Goal: Task Accomplishment & Management: Complete application form

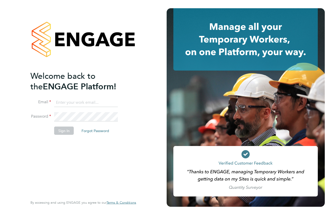
type input "nicola.lawrence@tfrecruitment.co.uk"
click at [50, 138] on li "Sign In Forgot Password" at bounding box center [80, 133] width 101 height 13
click at [58, 129] on button "Sign In" at bounding box center [64, 131] width 20 height 8
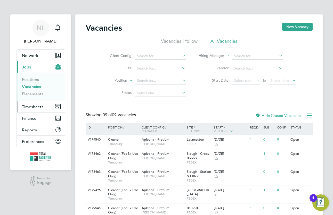
click at [31, 103] on button "Timesheets" at bounding box center [41, 106] width 48 height 11
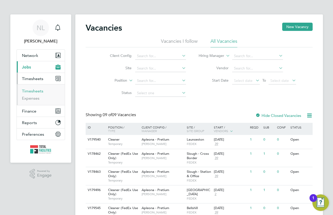
click at [38, 90] on link "Timesheets" at bounding box center [32, 91] width 21 height 5
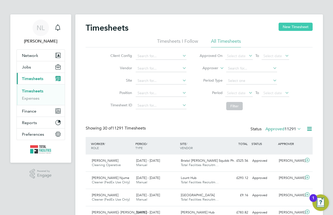
click at [293, 25] on button "New Timesheet" at bounding box center [295, 27] width 34 height 8
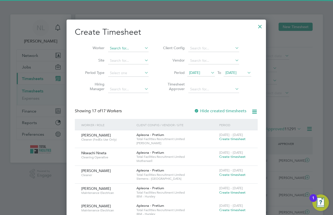
click at [137, 50] on input at bounding box center [128, 48] width 40 height 7
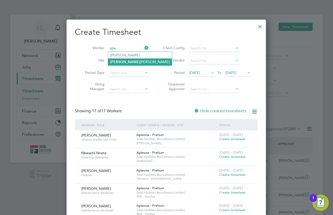
click at [134, 61] on li "Abe na Gyasi-Boateng" at bounding box center [140, 62] width 64 height 7
type input "[PERSON_NAME]"
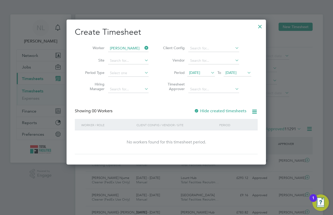
click at [200, 111] on label "Hide created timesheets" at bounding box center [220, 111] width 52 height 5
click at [195, 65] on li "Vendor" at bounding box center [206, 61] width 103 height 12
click at [194, 74] on span "[DATE]" at bounding box center [194, 72] width 11 height 5
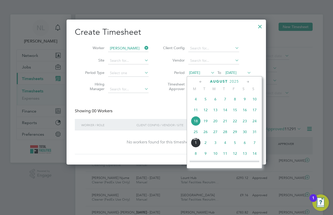
click at [198, 134] on span "25" at bounding box center [196, 132] width 10 height 10
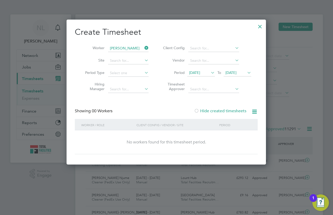
drag, startPoint x: 232, startPoint y: 72, endPoint x: 236, endPoint y: 72, distance: 3.6
click at [233, 72] on span "25 Aug 2025" at bounding box center [230, 72] width 11 height 5
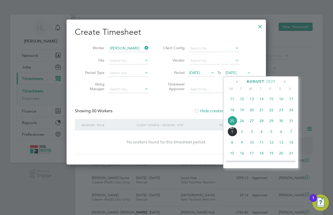
click at [289, 120] on span "31" at bounding box center [291, 121] width 10 height 10
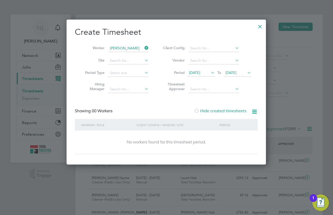
click at [261, 23] on div at bounding box center [259, 25] width 9 height 9
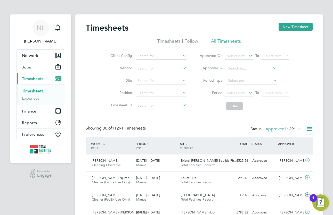
click at [200, 24] on div "Timesheets New Timesheet" at bounding box center [199, 30] width 227 height 15
click at [31, 65] on button "Jobs" at bounding box center [41, 66] width 48 height 11
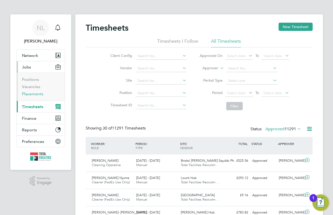
click at [34, 95] on link "Placements" at bounding box center [32, 94] width 21 height 5
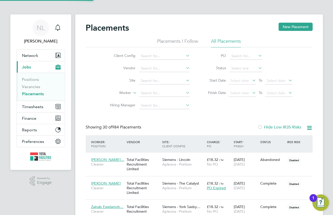
scroll to position [5, 24]
click at [149, 94] on input at bounding box center [164, 93] width 51 height 7
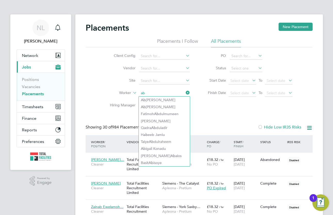
type input "a"
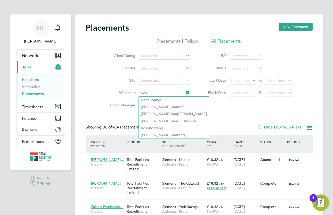
type input "boa"
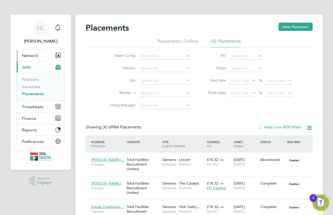
click at [39, 53] on button "Network" at bounding box center [41, 55] width 48 height 11
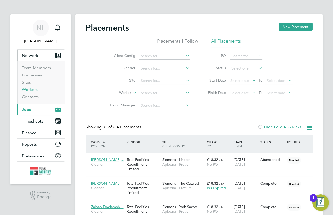
click at [32, 89] on link "Workers" at bounding box center [30, 89] width 16 height 5
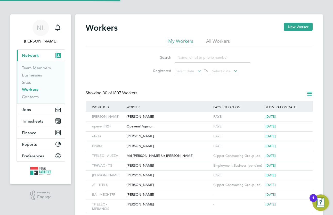
click at [185, 58] on input at bounding box center [212, 58] width 75 height 10
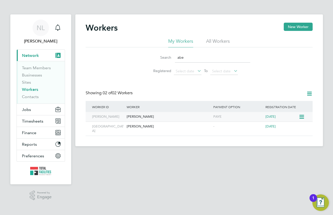
type input "abe"
click at [189, 121] on div "[PERSON_NAME]" at bounding box center [168, 117] width 87 height 10
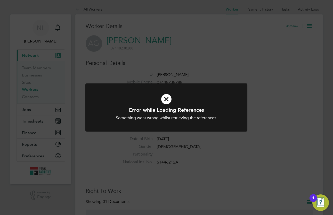
click at [207, 55] on div "Error while Loading References Something went wrong whilst retrieving the refer…" at bounding box center [166, 107] width 333 height 215
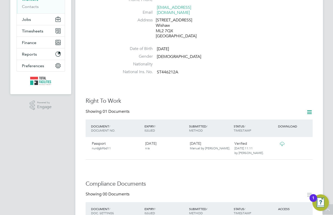
scroll to position [44, 0]
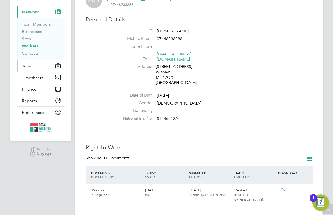
click at [31, 64] on button "Jobs" at bounding box center [41, 65] width 48 height 11
click at [260, 21] on h3 "Personal Details" at bounding box center [199, 19] width 227 height 7
click at [40, 68] on button "Jobs" at bounding box center [41, 65] width 48 height 11
click at [32, 64] on button "Jobs" at bounding box center [41, 65] width 48 height 11
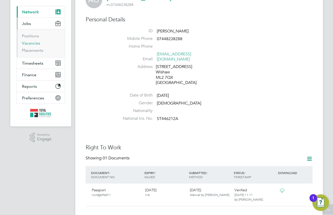
click at [35, 42] on link "Vacancies" at bounding box center [31, 43] width 18 height 5
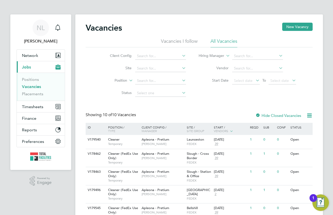
click at [235, 37] on div "Vacancies New Vacancy" at bounding box center [199, 30] width 227 height 15
click at [258, 101] on div "Vacancies New Vacancy Vacancies I follow All Vacancies Client Config Site Posit…" at bounding box center [199, 164] width 227 height 282
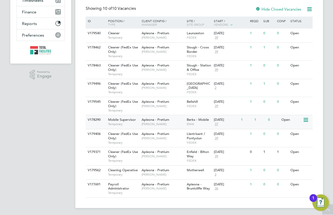
scroll to position [107, 0]
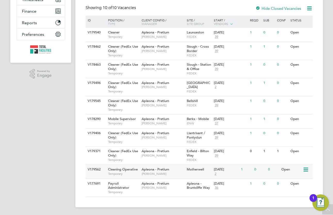
click at [179, 170] on div "Apleona - Pretium [PERSON_NAME]" at bounding box center [162, 171] width 45 height 13
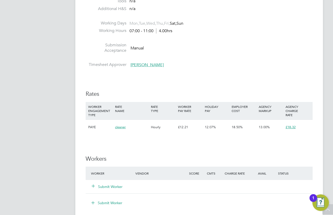
scroll to position [258, 0]
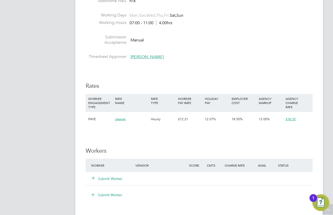
click at [234, 48] on li at bounding box center [199, 51] width 227 height 7
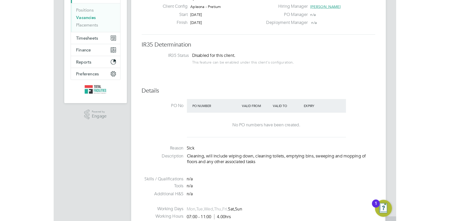
scroll to position [70, 0]
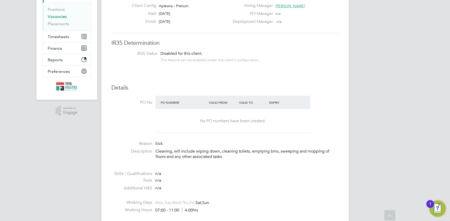
click at [276, 116] on div "No PO numbers have been created." at bounding box center [233, 121] width 144 height 24
click at [260, 120] on div "No PO numbers have been created." at bounding box center [233, 121] width 144 height 5
drag, startPoint x: 243, startPoint y: 125, endPoint x: 142, endPoint y: 119, distance: 101.2
click at [157, 118] on div "No PO numbers have been created." at bounding box center [232, 121] width 155 height 24
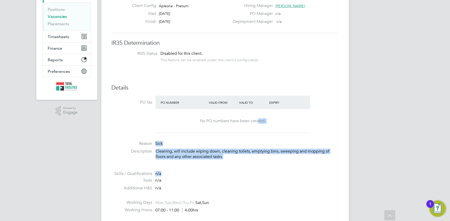
drag, startPoint x: 227, startPoint y: 168, endPoint x: 259, endPoint y: 114, distance: 62.6
click at [226, 163] on ul "PO No PO Number Valid From Valid To Expiry No PO numbers have been created. Rea…" at bounding box center [225, 173] width 227 height 154
click at [259, 114] on div "No PO numbers have been created." at bounding box center [233, 121] width 144 height 24
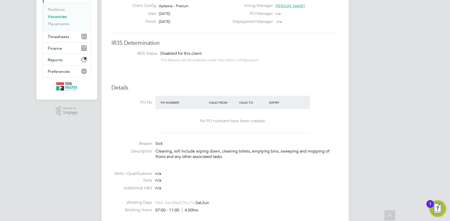
drag, startPoint x: 301, startPoint y: 64, endPoint x: 295, endPoint y: 63, distance: 6.3
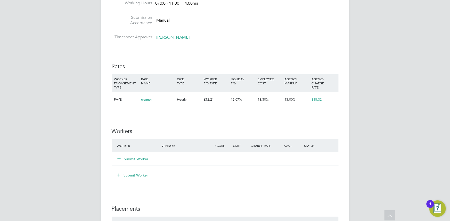
scroll to position [281, 0]
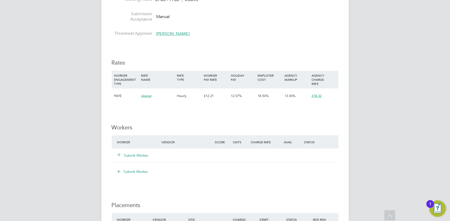
click at [141, 152] on div "Submit Worker" at bounding box center [142, 155] width 53 height 9
click at [141, 155] on button "Submit Worker" at bounding box center [133, 155] width 31 height 5
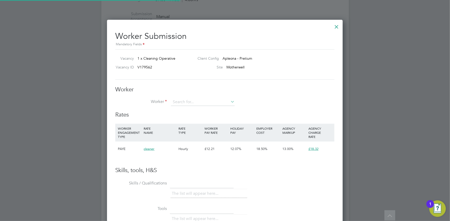
scroll to position [312, 236]
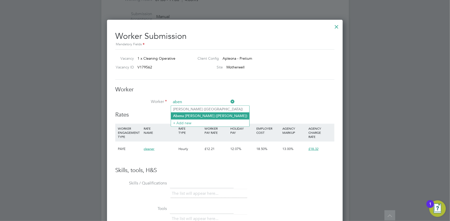
click at [200, 116] on li "Aben a Gyasi-Boateng (Gyasi-Boateng)" at bounding box center [210, 116] width 78 height 7
type input "Abena Gyasi-Boateng (Gyasi-Boateng)"
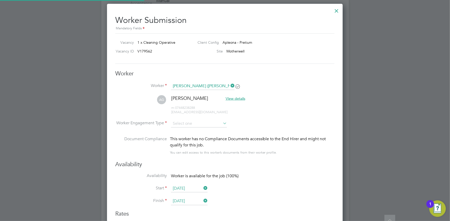
scroll to position [328, 0]
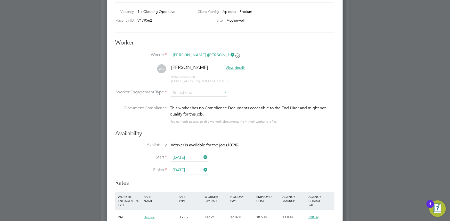
click at [200, 88] on li "AG Abena Gyasi-Boateng View details m: 07448238288 ajayjom@gmail.com" at bounding box center [224, 76] width 219 height 24
click at [200, 92] on input at bounding box center [199, 93] width 56 height 8
click at [192, 107] on li "PAYE" at bounding box center [199, 106] width 56 height 7
type input "PAYE"
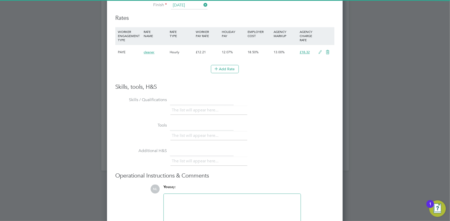
scroll to position [519, 0]
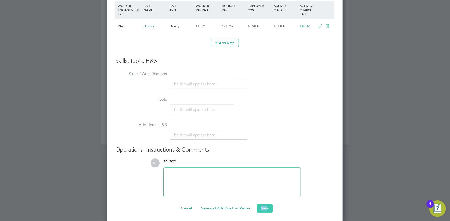
click at [266, 204] on ng-form "Worker Worker Abena Gyasi-Boateng (Gyasi-Boateng) AG Abena Gyasi-Boateng View d…" at bounding box center [224, 30] width 219 height 365
click at [263, 206] on button "Save" at bounding box center [265, 208] width 16 height 8
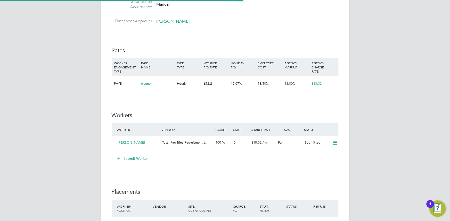
scroll to position [0, 0]
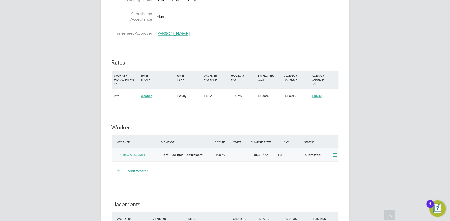
click at [333, 154] on icon at bounding box center [335, 155] width 6 height 4
click at [320, 127] on h3 "Workers" at bounding box center [225, 127] width 227 height 7
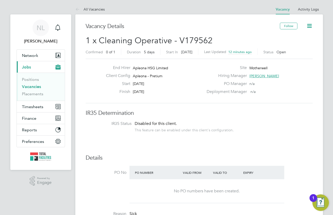
click at [186, 25] on h3 "Vacancy Details" at bounding box center [183, 26] width 194 height 7
click at [88, 8] on link "All Vacancies" at bounding box center [89, 9] width 29 height 5
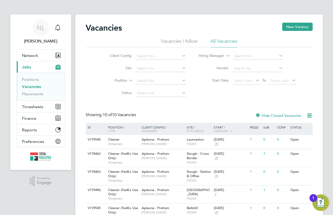
click at [183, 21] on div "Vacancies New Vacancy Vacancies I follow All Vacancies Client Config Site Posit…" at bounding box center [198, 164] width 247 height 300
click at [236, 25] on div "Vacancies New Vacancy" at bounding box center [199, 30] width 227 height 15
